Goal: Check status: Check status

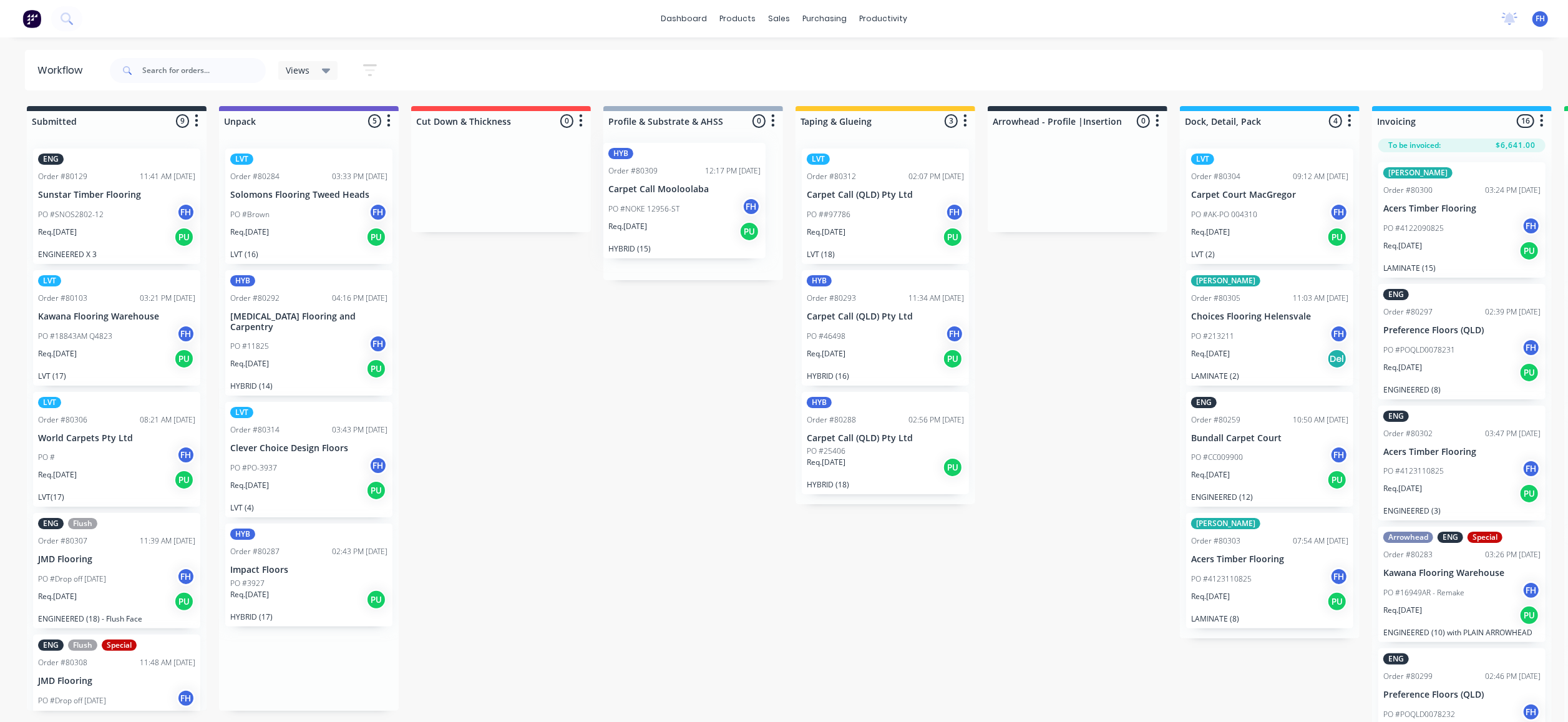
drag, startPoint x: 302, startPoint y: 218, endPoint x: 680, endPoint y: 218, distance: 378.0
click at [680, 218] on div "Submitted 9 Summaries Total order value Invoiced to date To be invoiced ENG Ord…" at bounding box center [1122, 415] width 2262 height 618
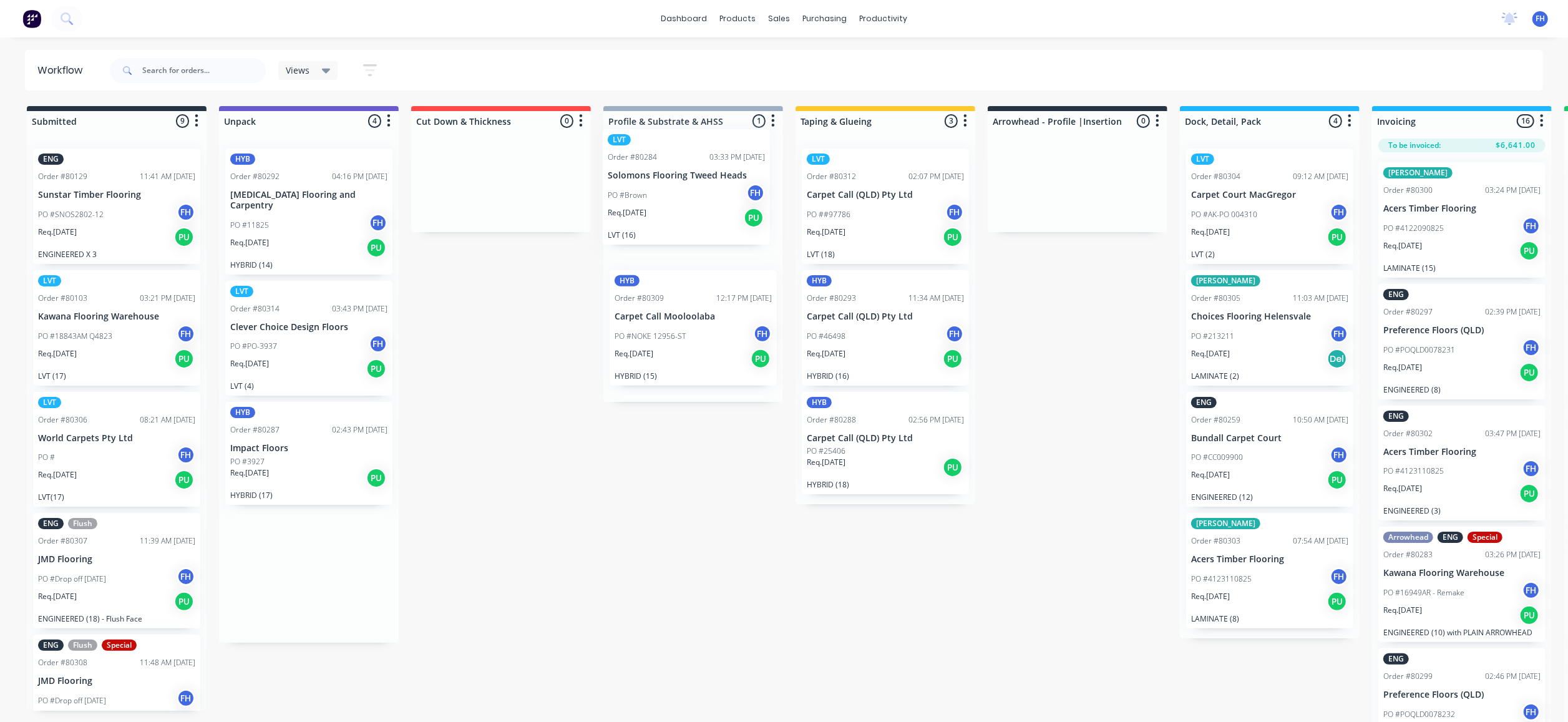
drag, startPoint x: 310, startPoint y: 231, endPoint x: 680, endPoint y: 206, distance: 370.8
click at [680, 206] on div "Submitted 9 Summaries Total order value Invoiced to date To be invoiced ENG Ord…" at bounding box center [1122, 415] width 2262 height 618
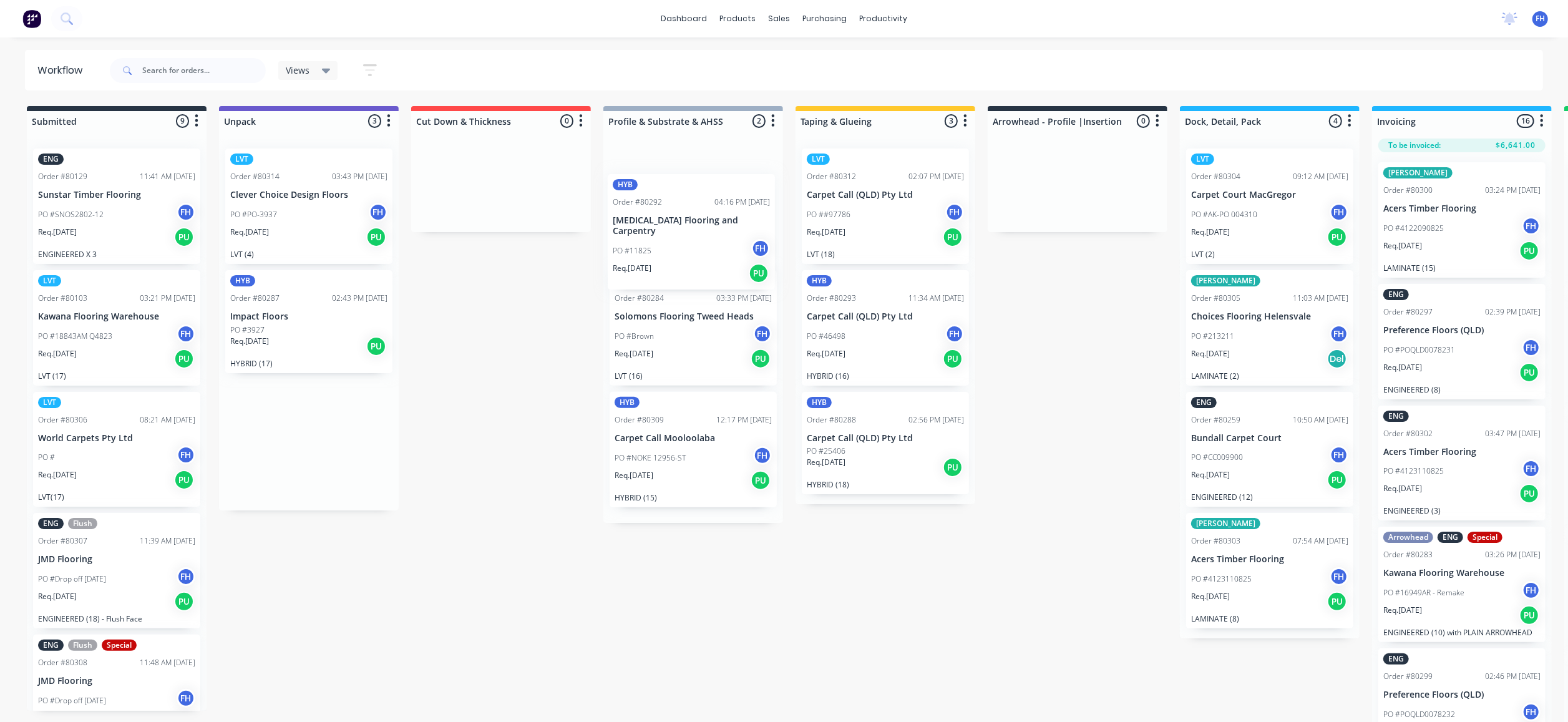
drag, startPoint x: 270, startPoint y: 215, endPoint x: 640, endPoint y: 255, distance: 372.2
click at [658, 245] on div "Submitted 9 Summaries Total order value Invoiced to date To be invoiced ENG Ord…" at bounding box center [1122, 415] width 2262 height 618
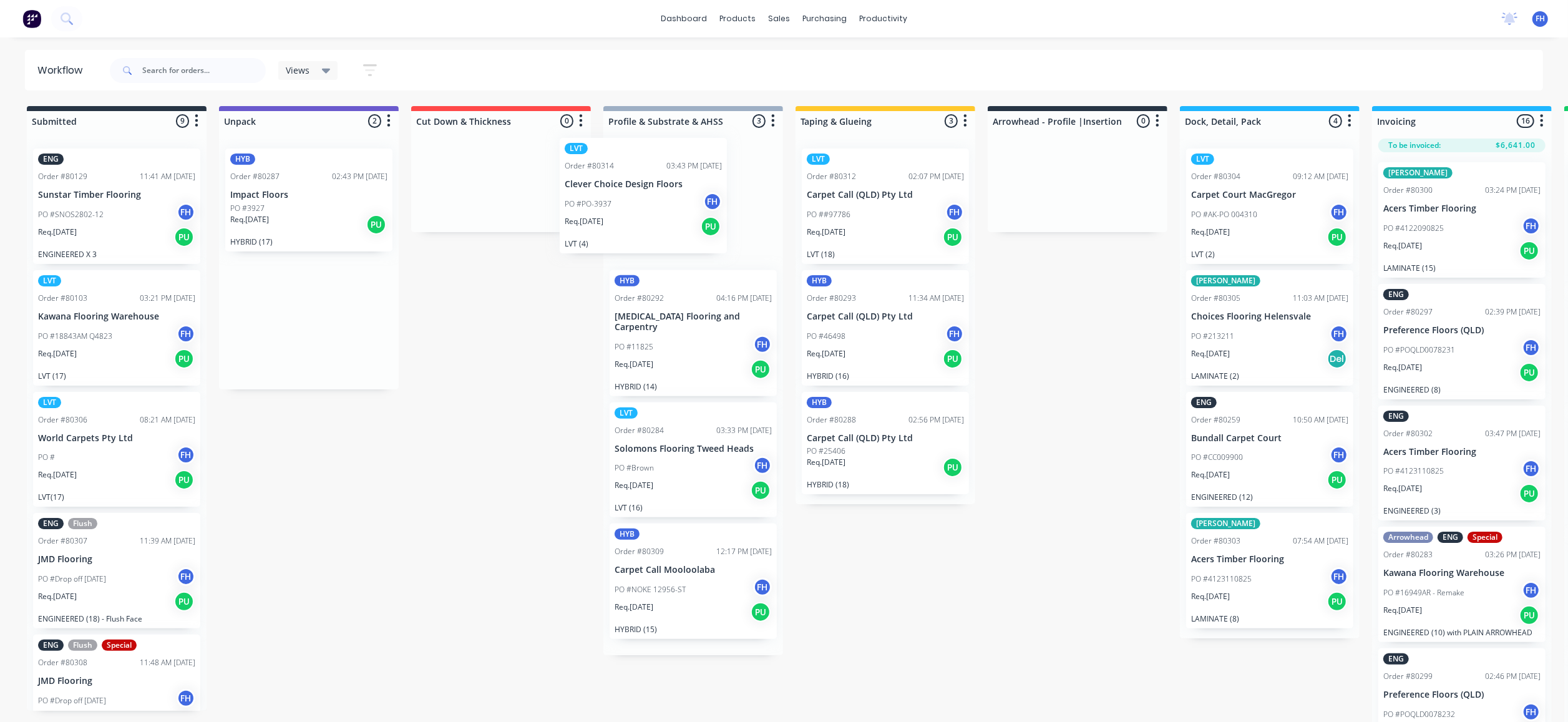
drag, startPoint x: 332, startPoint y: 260, endPoint x: 643, endPoint y: 237, distance: 311.8
click at [672, 257] on div "Submitted 9 Summaries Total order value Invoiced to date To be invoiced ENG Ord…" at bounding box center [1122, 415] width 2262 height 618
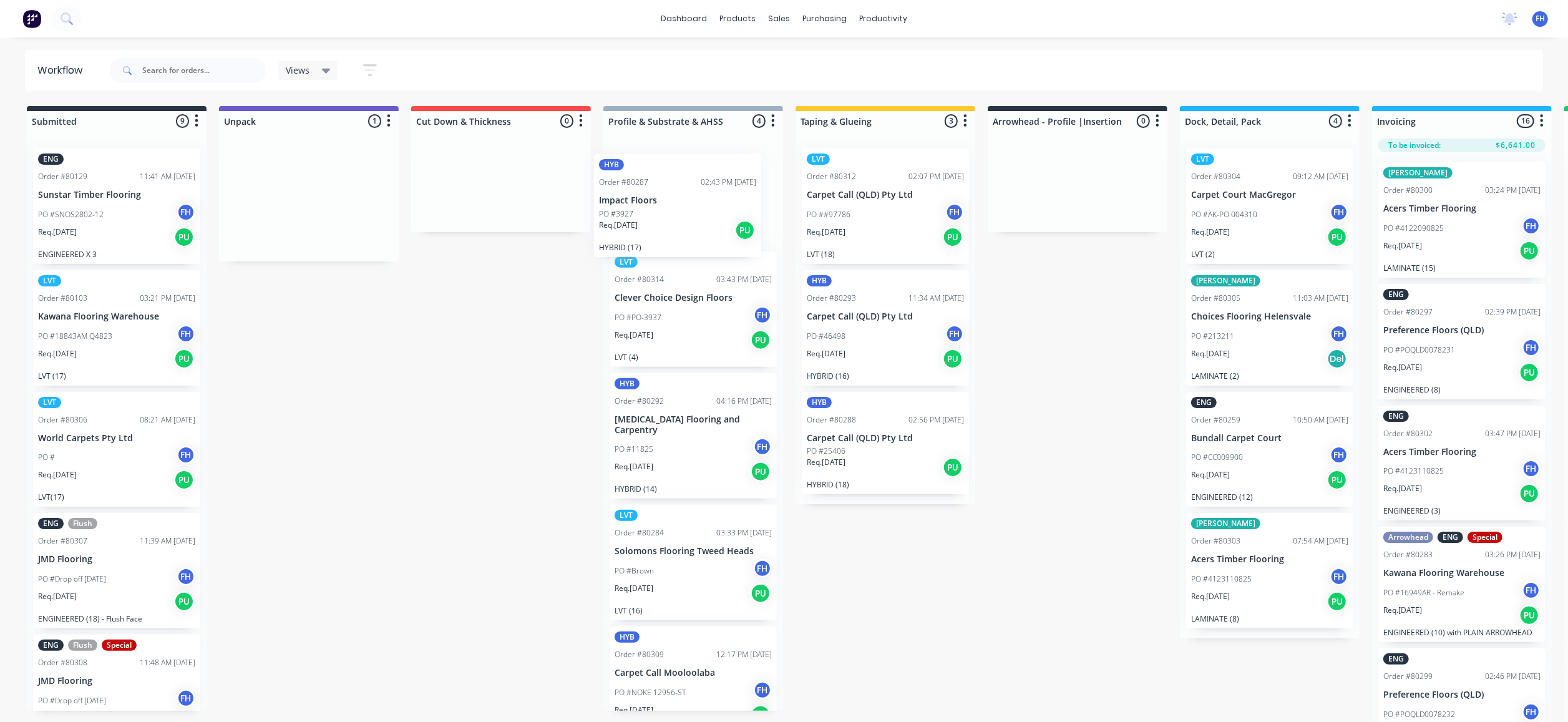
drag, startPoint x: 319, startPoint y: 218, endPoint x: 676, endPoint y: 208, distance: 357.1
click at [688, 216] on div "Submitted 9 Summaries Total order value Invoiced to date To be invoiced ENG Ord…" at bounding box center [1122, 415] width 2262 height 618
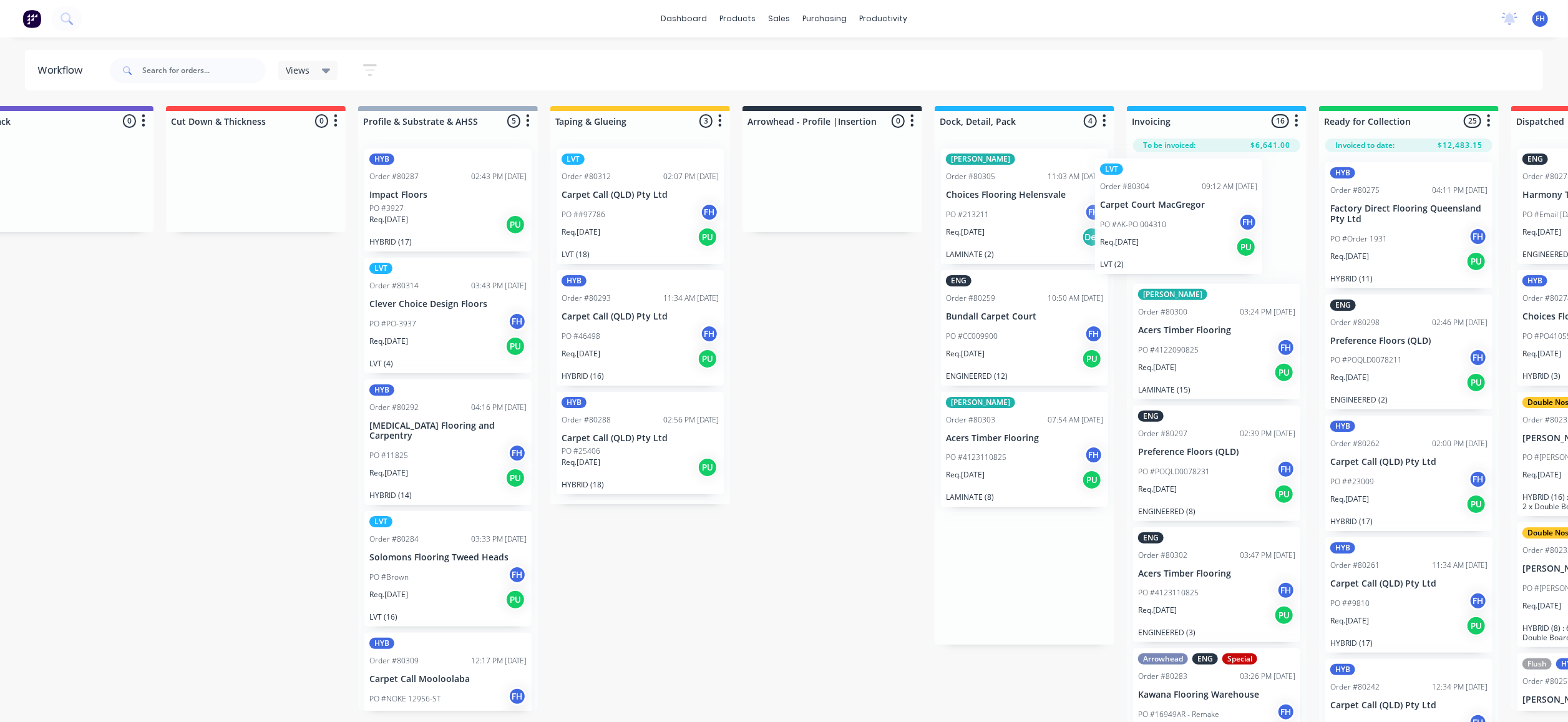
scroll to position [0, 250]
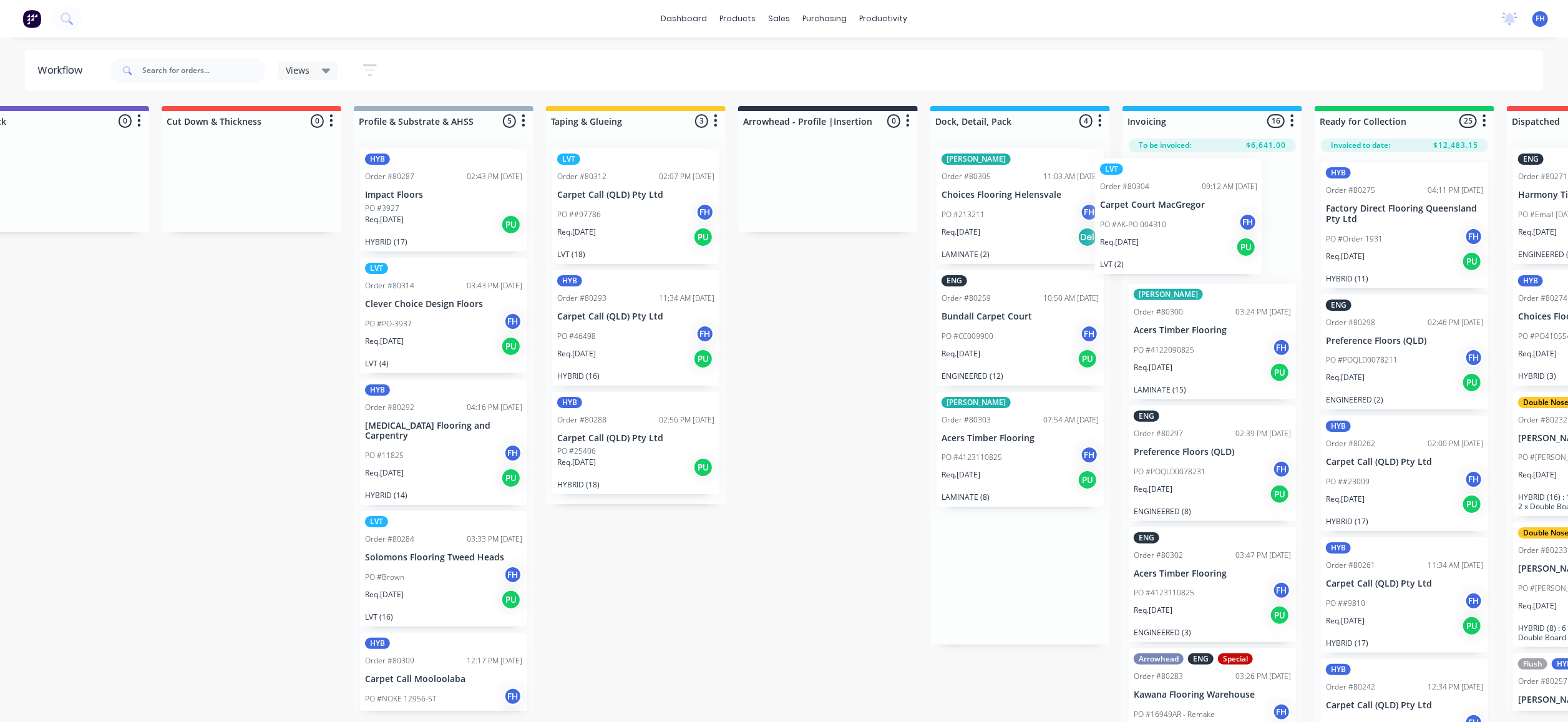
drag, startPoint x: 1253, startPoint y: 225, endPoint x: 1146, endPoint y: 228, distance: 107.0
click at [1164, 236] on div "Submitted 9 Summaries Total order value Invoiced to date To be invoiced ENG Ord…" at bounding box center [872, 415] width 2262 height 618
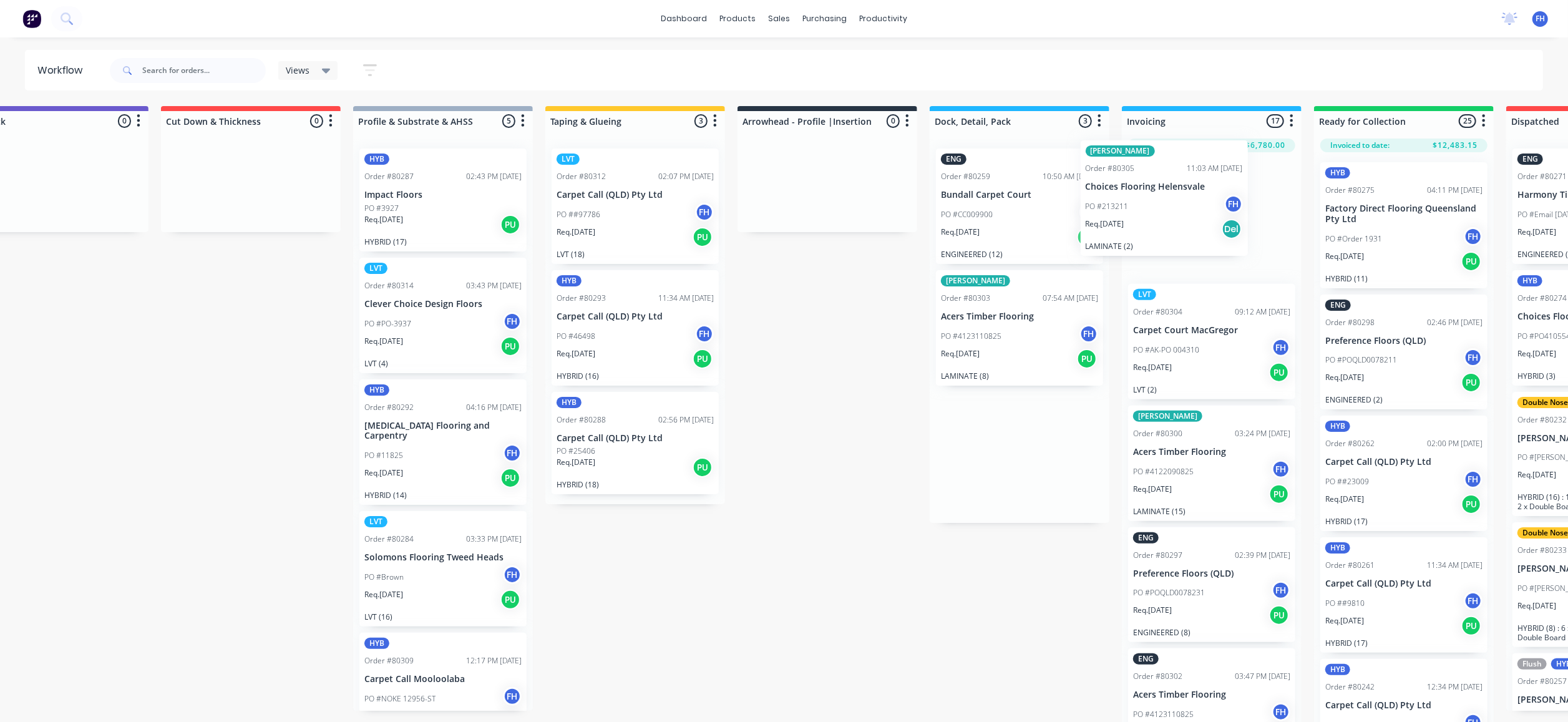
drag, startPoint x: 1004, startPoint y: 221, endPoint x: 1152, endPoint y: 218, distance: 148.0
click at [1152, 218] on div "Submitted 9 Summaries Total order value Invoiced to date To be invoiced ENG Ord…" at bounding box center [871, 415] width 2262 height 618
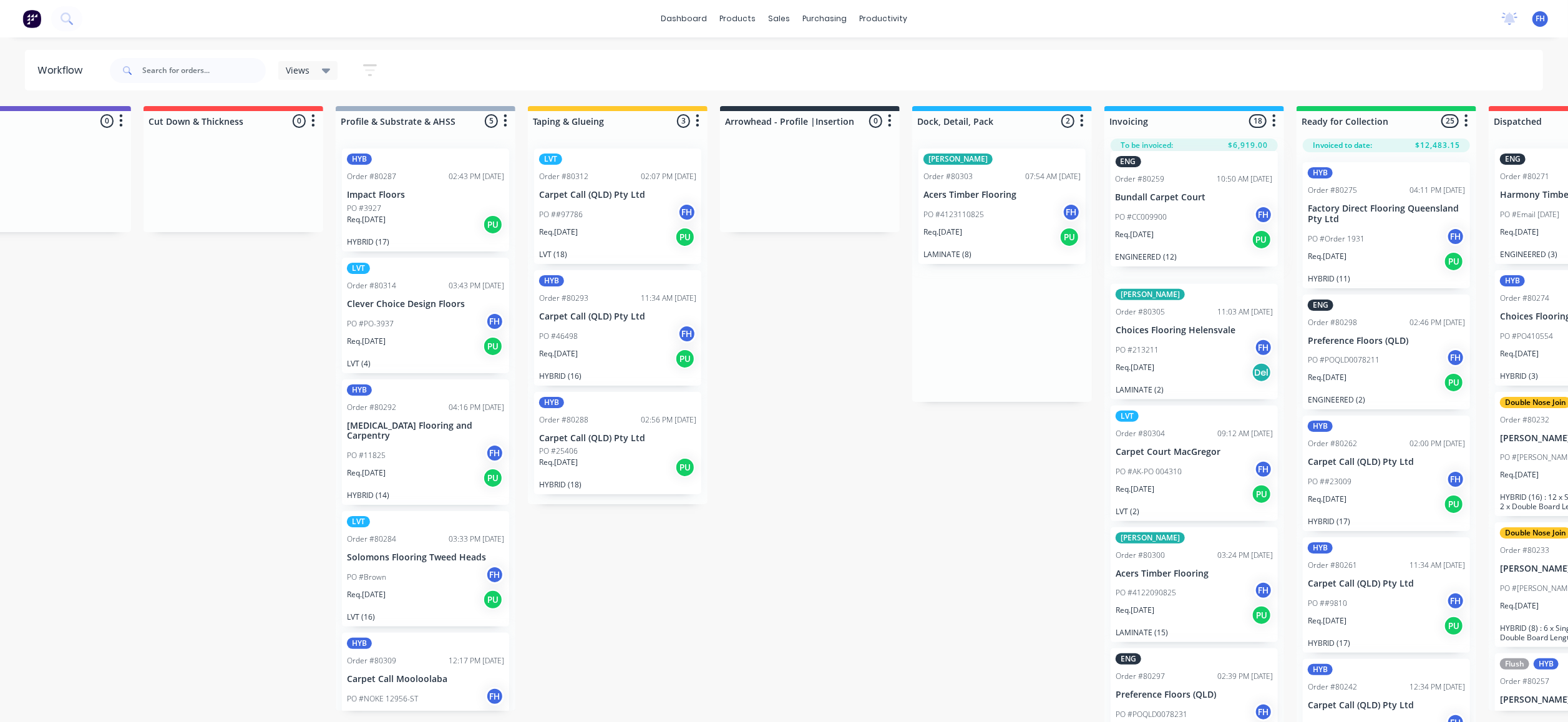
drag, startPoint x: 1003, startPoint y: 210, endPoint x: 1158, endPoint y: 208, distance: 155.0
click at [1179, 215] on div "Submitted 9 Summaries Total order value Invoiced to date To be invoiced ENG Ord…" at bounding box center [854, 415] width 2262 height 618
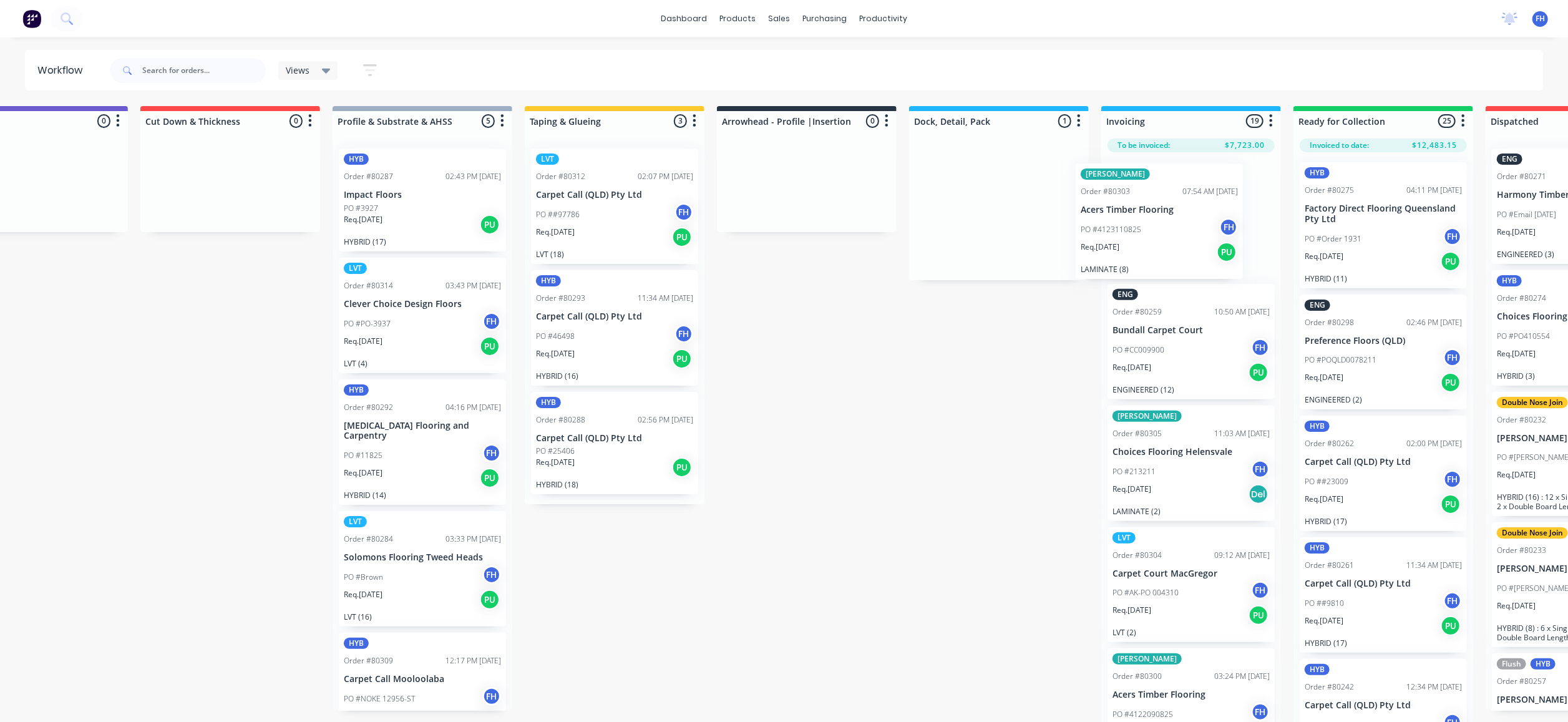
drag, startPoint x: 1007, startPoint y: 215, endPoint x: 1161, endPoint y: 215, distance: 154.0
click at [1166, 221] on div "Submitted 9 Summaries Total order value Invoiced to date To be invoiced ENG Ord…" at bounding box center [851, 415] width 2262 height 618
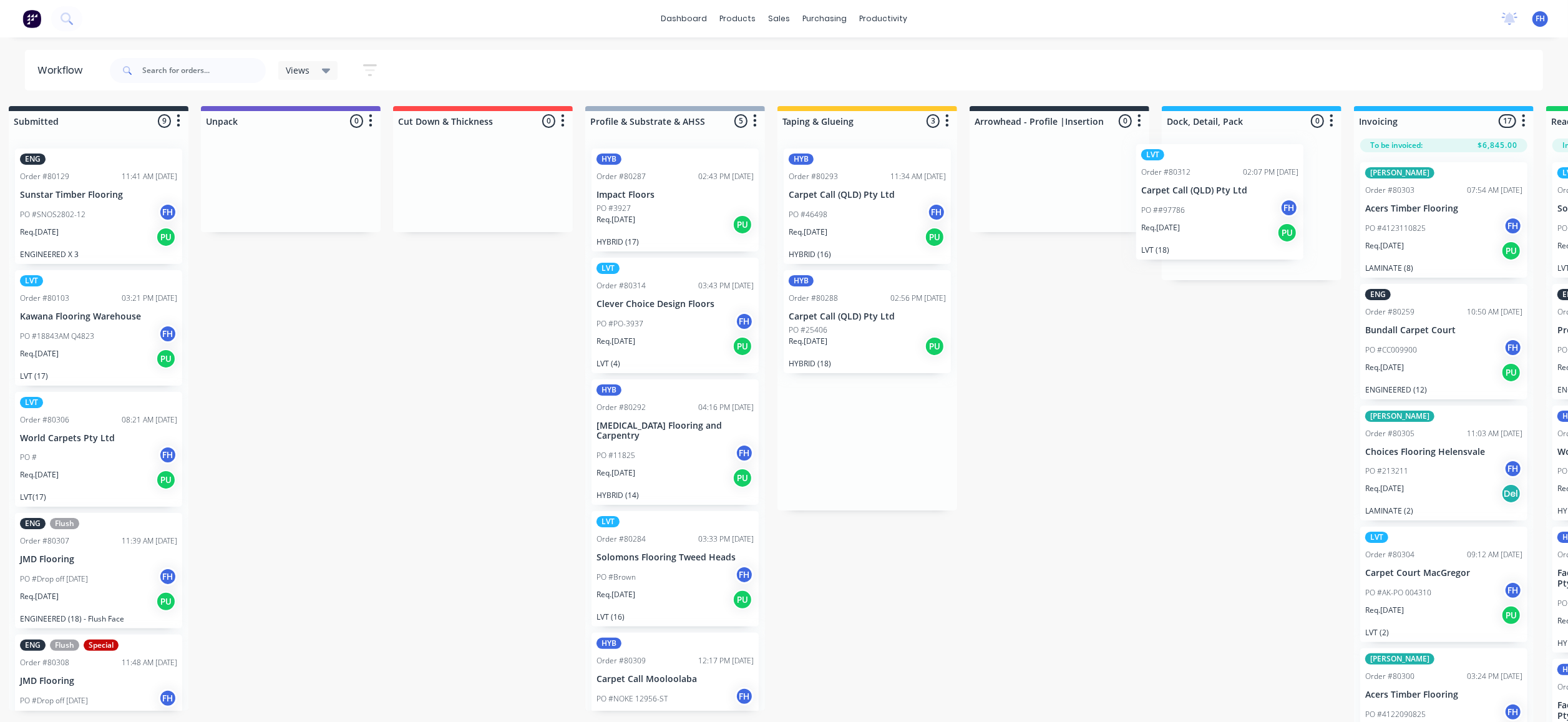
drag, startPoint x: 849, startPoint y: 216, endPoint x: 1181, endPoint y: 209, distance: 332.1
click at [1189, 215] on div "Submitted 9 Summaries Total order value Invoiced to date To be invoiced ENG Ord…" at bounding box center [1104, 415] width 2262 height 618
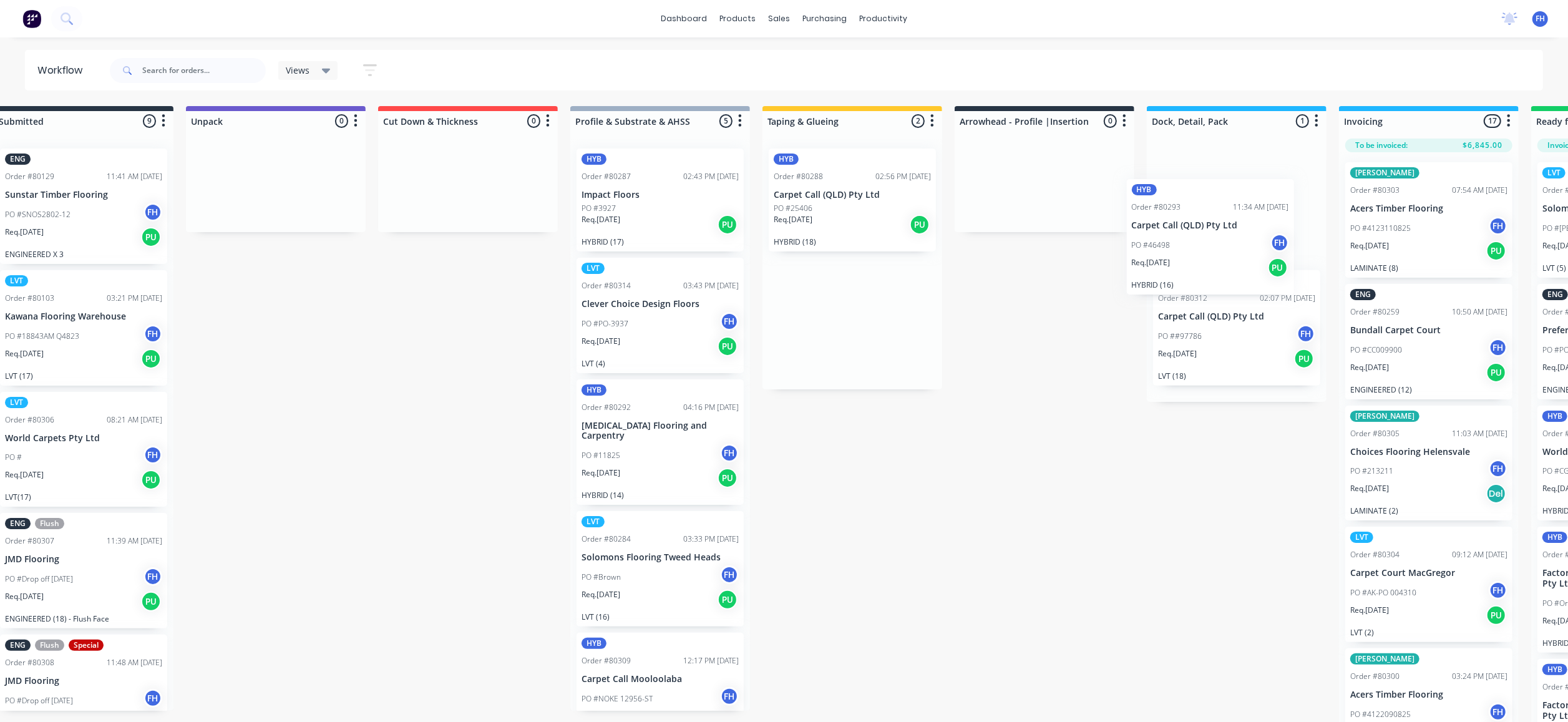
drag, startPoint x: 851, startPoint y: 245, endPoint x: 1207, endPoint y: 242, distance: 356.0
click at [1211, 247] on div "Submitted 9 Summaries Total order value Invoiced to date To be invoiced ENG Ord…" at bounding box center [1089, 415] width 2262 height 618
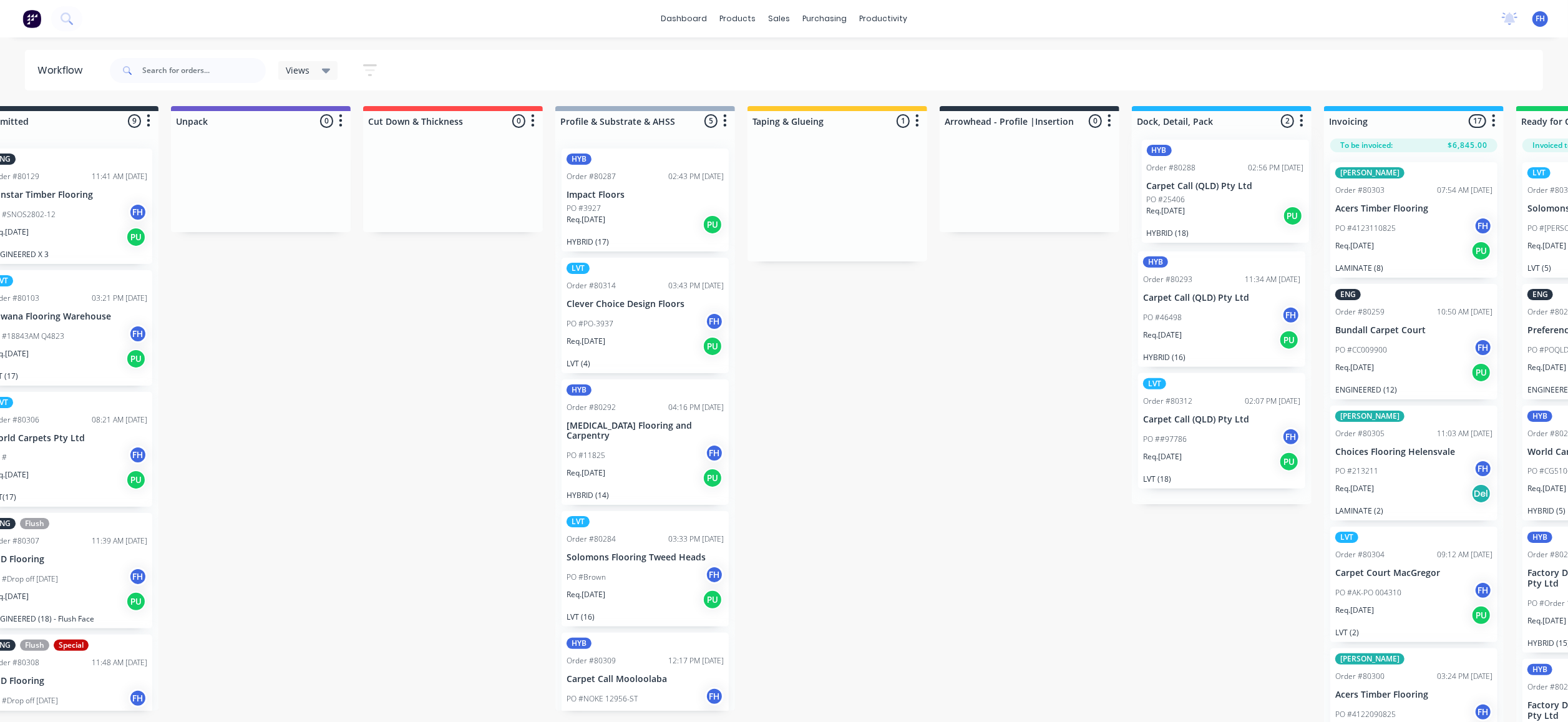
drag, startPoint x: 847, startPoint y: 213, endPoint x: 1174, endPoint y: 216, distance: 327.0
click at [1221, 207] on div "Submitted 9 Summaries Total order value Invoiced to date To be invoiced ENG Ord…" at bounding box center [1073, 415] width 2262 height 618
